Goal: Task Accomplishment & Management: Manage account settings

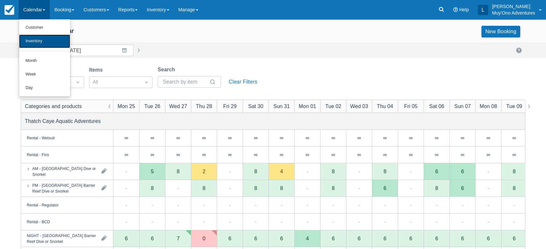
click at [39, 42] on link "Inventory" at bounding box center [44, 42] width 51 height 14
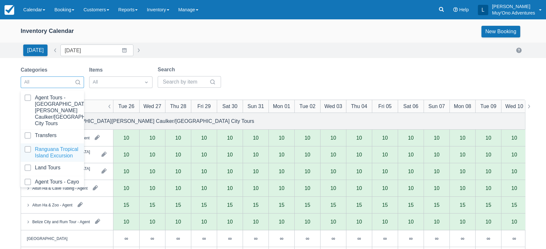
scroll to position [64, 0]
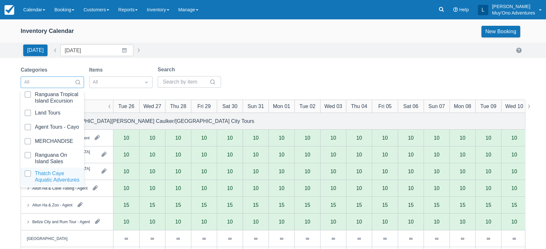
click at [47, 171] on div at bounding box center [53, 177] width 56 height 13
